Goal: Find specific page/section: Find specific page/section

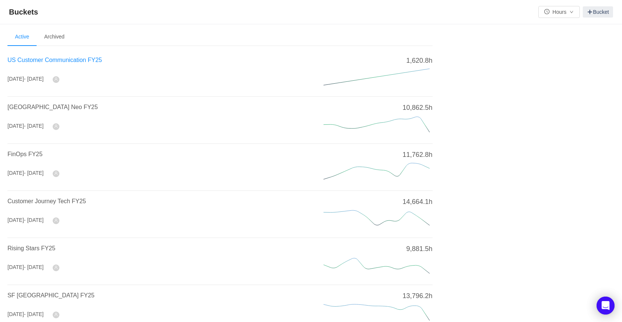
click at [24, 59] on span "US Customer Communication FY25" at bounding box center [54, 60] width 95 height 6
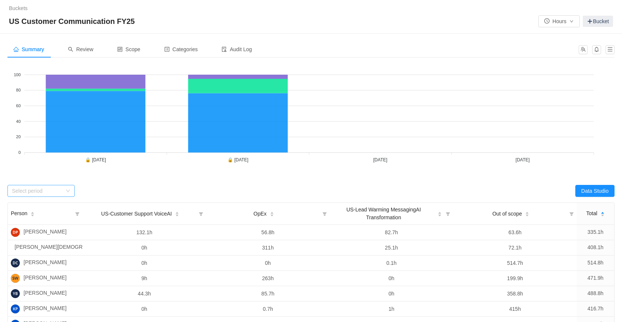
click at [52, 192] on div "Select period" at bounding box center [37, 190] width 50 height 7
click at [32, 229] on li "August 2025" at bounding box center [40, 230] width 67 height 12
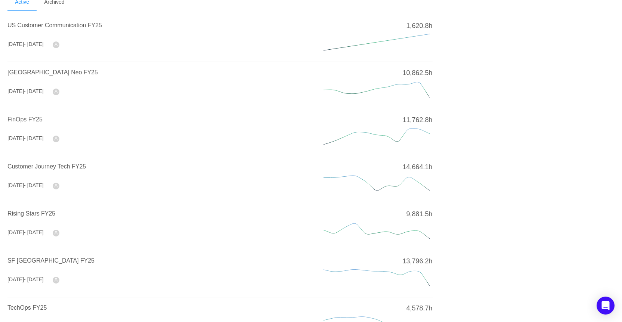
scroll to position [112, 0]
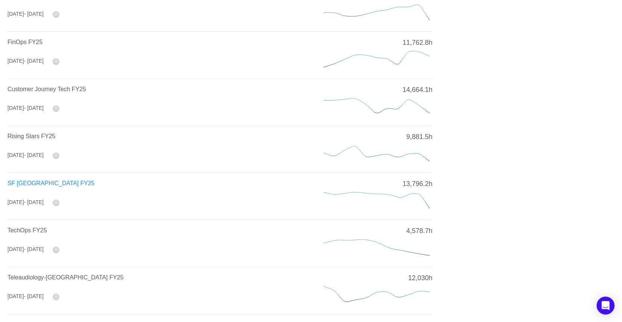
click at [42, 185] on span "SF North America FY25" at bounding box center [50, 183] width 87 height 6
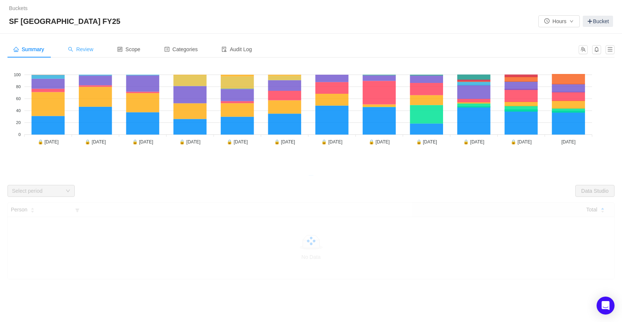
click at [90, 46] on div "Review" at bounding box center [80, 49] width 37 height 17
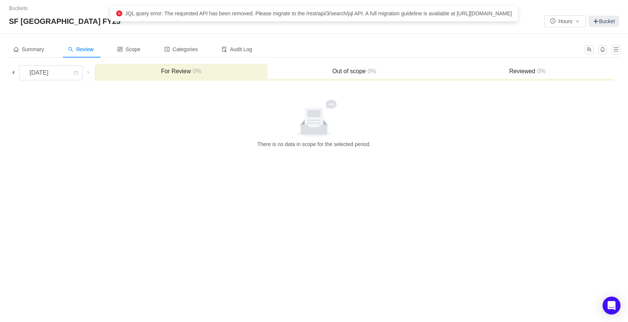
click at [13, 74] on span at bounding box center [13, 73] width 6 height 6
